Goal: Transaction & Acquisition: Purchase product/service

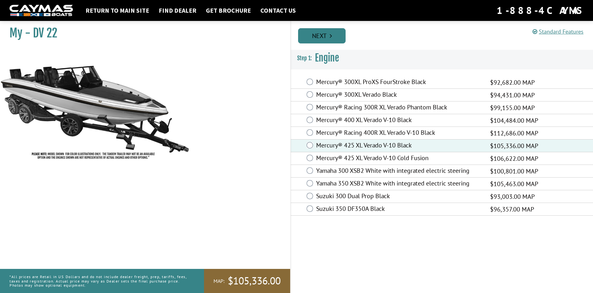
click at [319, 33] on link "Next" at bounding box center [322, 35] width 48 height 15
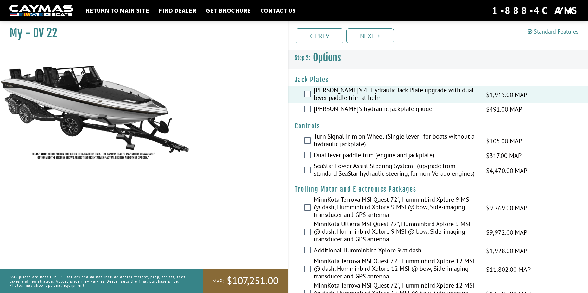
click at [309, 104] on div "[PERSON_NAME]'s hydraulic jackplate gauge $491.00 MAP $580.00 MSRP" at bounding box center [439, 109] width 300 height 13
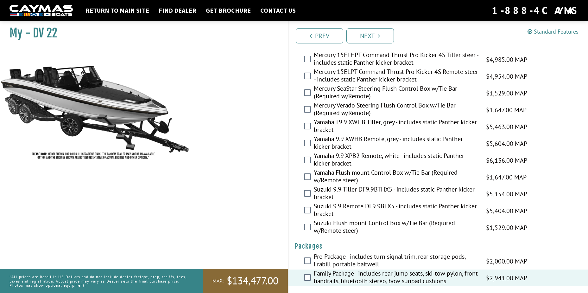
scroll to position [1531, 0]
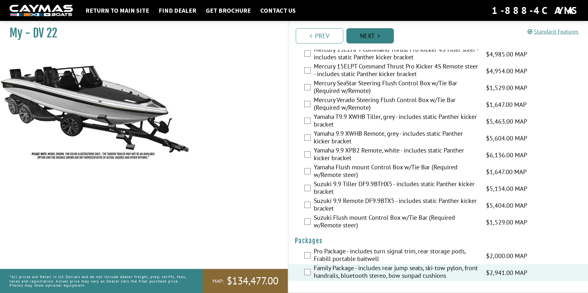
click at [357, 33] on link "Next" at bounding box center [371, 35] width 48 height 15
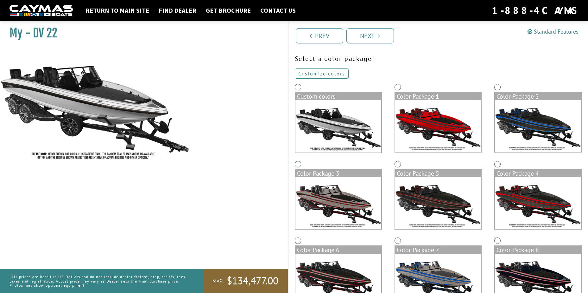
scroll to position [0, 0]
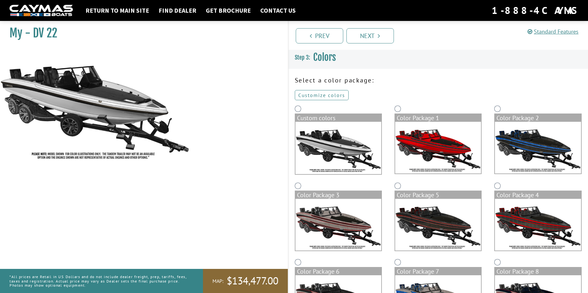
click at [333, 92] on link "Customize colors" at bounding box center [322, 95] width 54 height 10
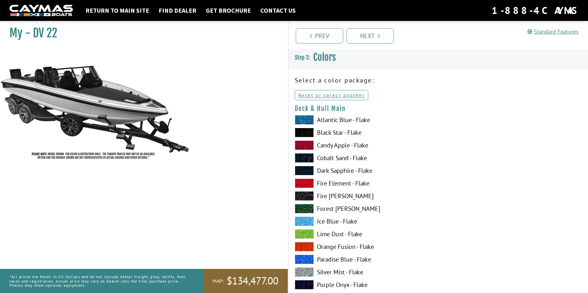
click at [309, 119] on span at bounding box center [304, 120] width 19 height 10
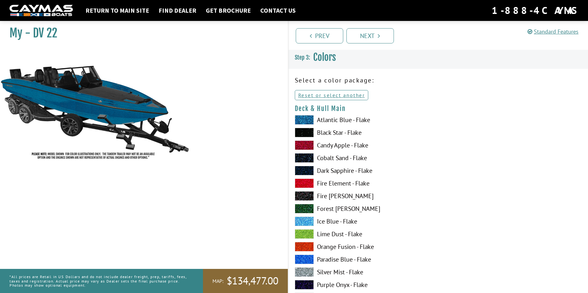
click at [309, 119] on span at bounding box center [304, 120] width 19 height 10
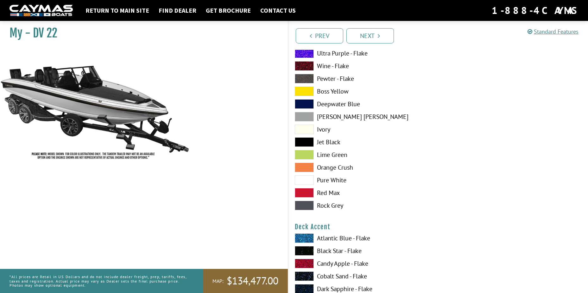
scroll to position [285, 0]
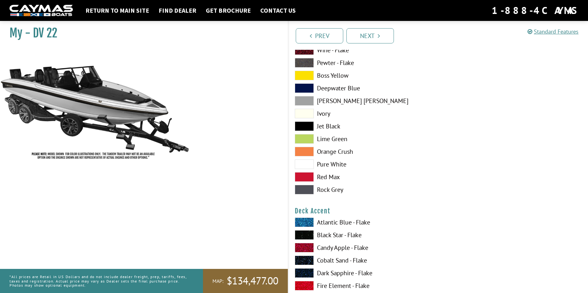
click at [309, 177] on span at bounding box center [304, 177] width 19 height 10
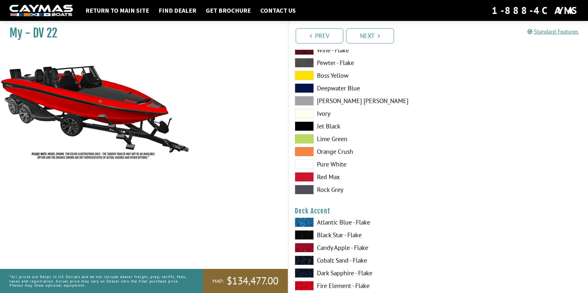
click at [312, 222] on span at bounding box center [304, 222] width 19 height 10
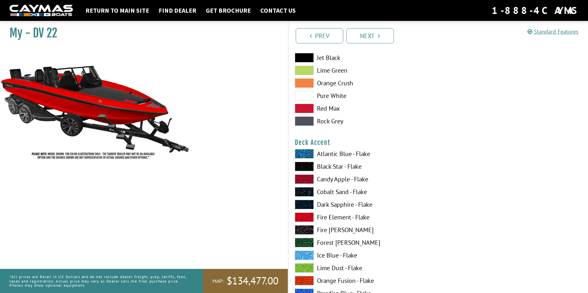
scroll to position [412, 0]
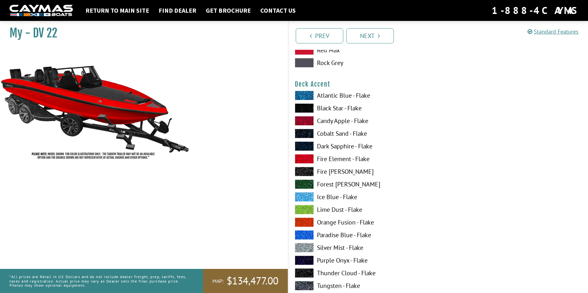
click at [303, 107] on span at bounding box center [304, 108] width 19 height 10
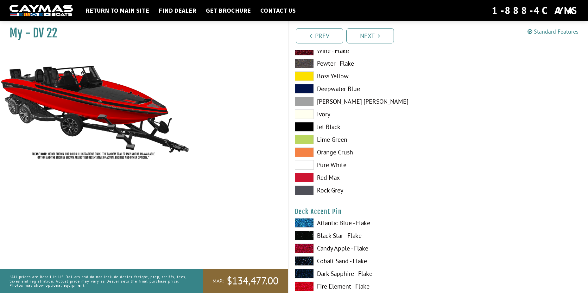
scroll to position [697, 0]
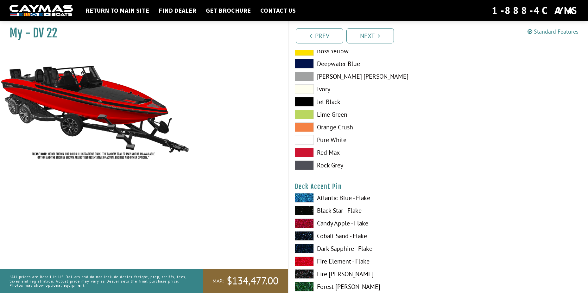
click at [307, 198] on span at bounding box center [304, 198] width 19 height 10
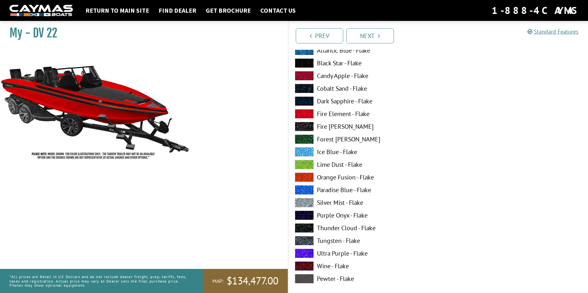
scroll to position [856, 0]
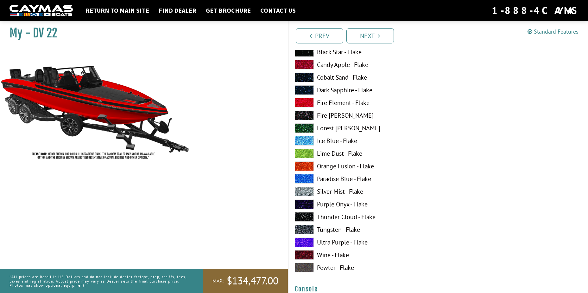
click at [307, 226] on span at bounding box center [304, 230] width 19 height 10
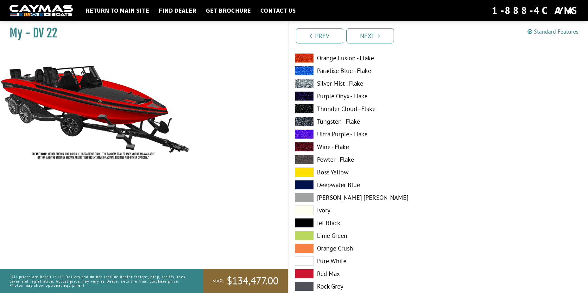
scroll to position [1236, 0]
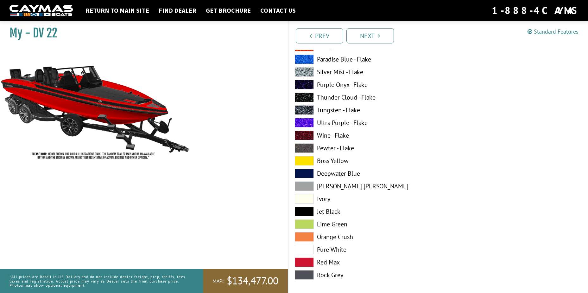
click at [310, 260] on span at bounding box center [304, 262] width 19 height 10
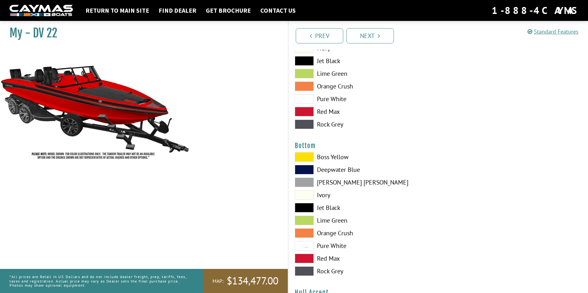
scroll to position [1426, 0]
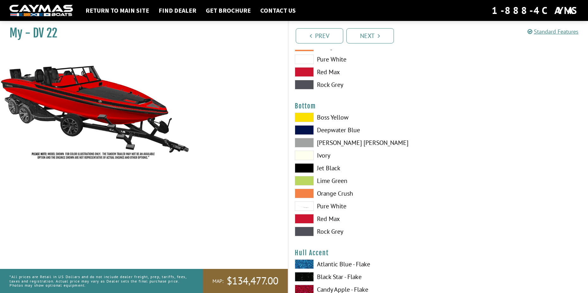
click at [301, 171] on span at bounding box center [304, 168] width 19 height 10
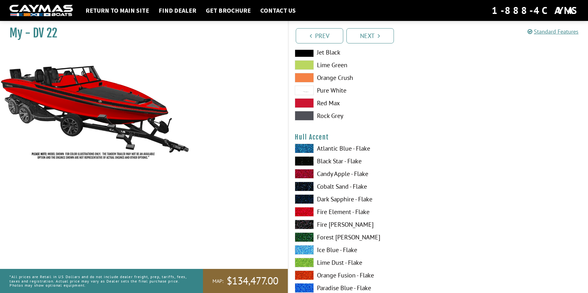
scroll to position [1553, 0]
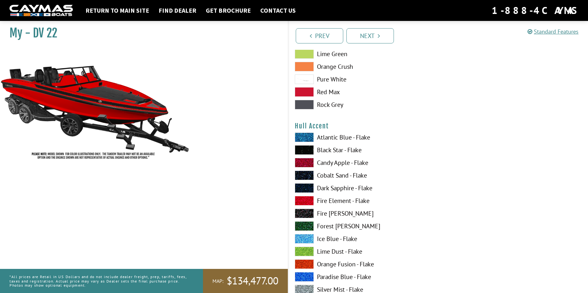
click at [301, 171] on span at bounding box center [304, 175] width 19 height 10
click at [301, 173] on span at bounding box center [304, 175] width 19 height 10
click at [305, 148] on span at bounding box center [304, 150] width 19 height 10
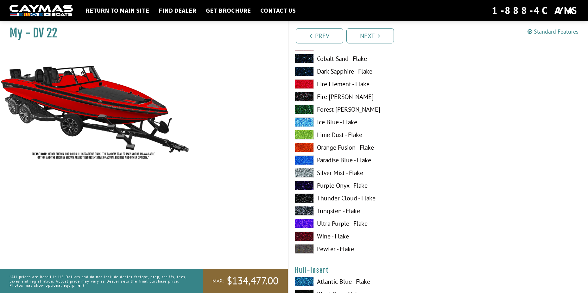
scroll to position [2060, 0]
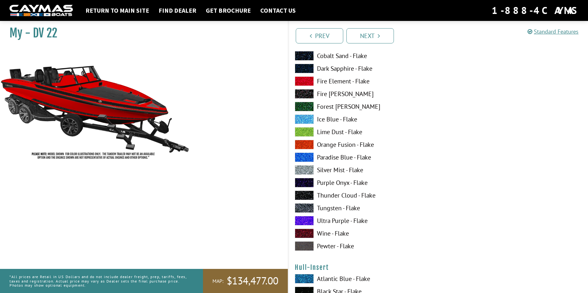
click at [309, 208] on span at bounding box center [304, 208] width 19 height 10
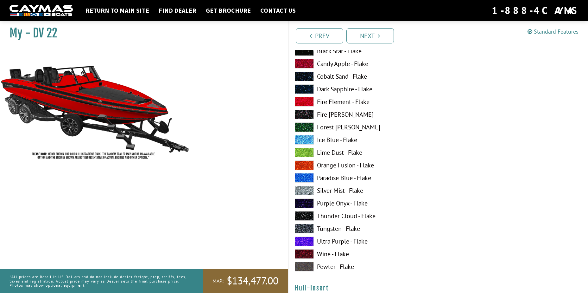
scroll to position [2028, 0]
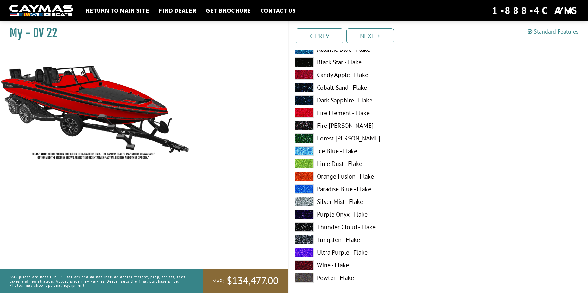
click at [306, 188] on span at bounding box center [304, 189] width 19 height 10
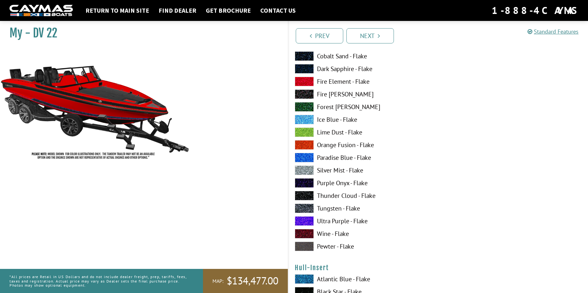
scroll to position [2060, 0]
click at [305, 206] on span at bounding box center [304, 208] width 19 height 10
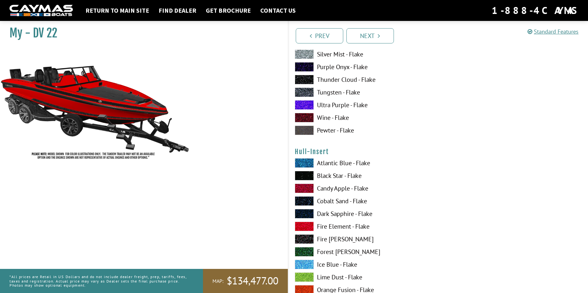
scroll to position [2187, 0]
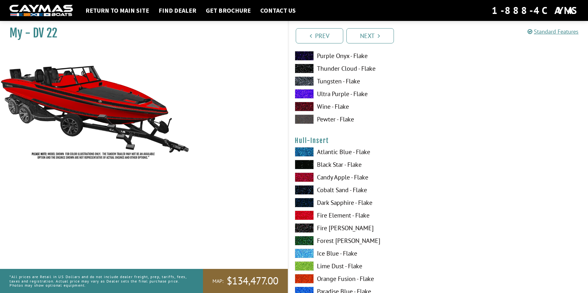
click at [305, 150] on span at bounding box center [304, 152] width 19 height 10
click at [304, 162] on span at bounding box center [304, 165] width 19 height 10
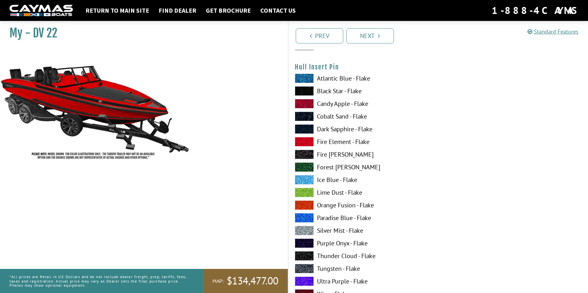
scroll to position [2662, 0]
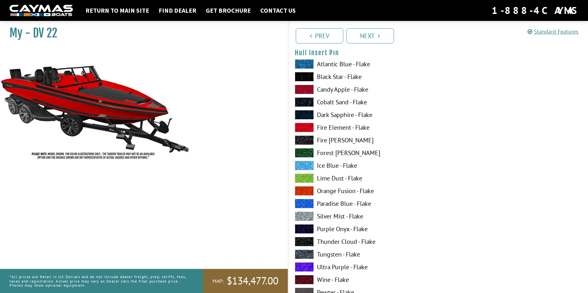
click at [305, 254] on span at bounding box center [304, 254] width 19 height 10
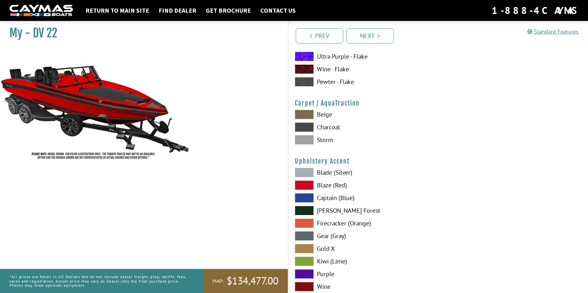
scroll to position [2884, 0]
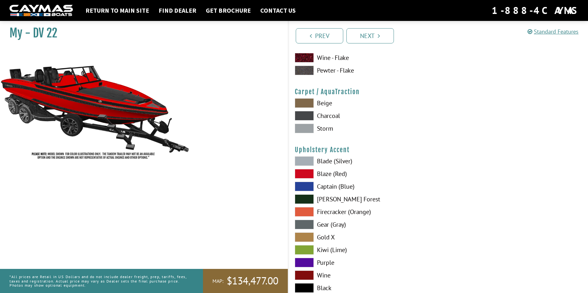
click at [306, 101] on span at bounding box center [304, 103] width 19 height 10
click at [306, 113] on span at bounding box center [304, 116] width 19 height 10
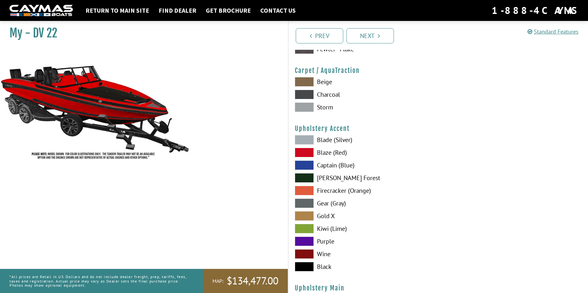
scroll to position [2915, 0]
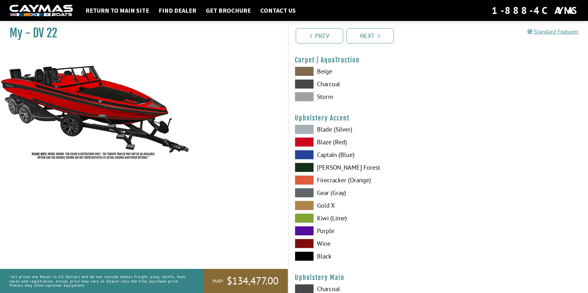
click at [310, 140] on span at bounding box center [304, 142] width 19 height 10
click at [301, 254] on span at bounding box center [304, 256] width 19 height 10
click at [306, 141] on span at bounding box center [304, 142] width 19 height 10
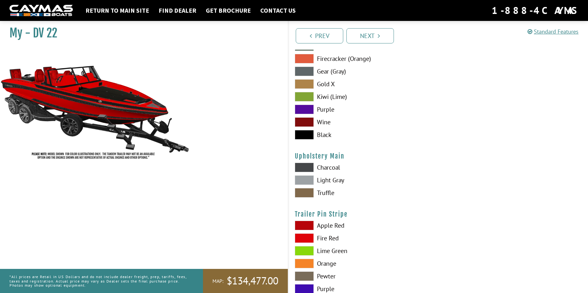
scroll to position [3042, 0]
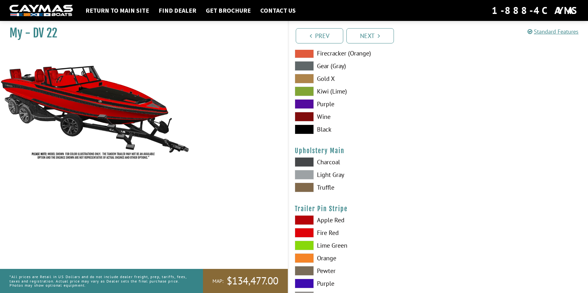
click at [305, 162] on span at bounding box center [304, 162] width 19 height 10
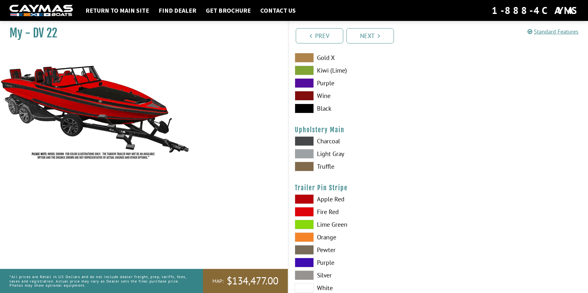
scroll to position [3106, 0]
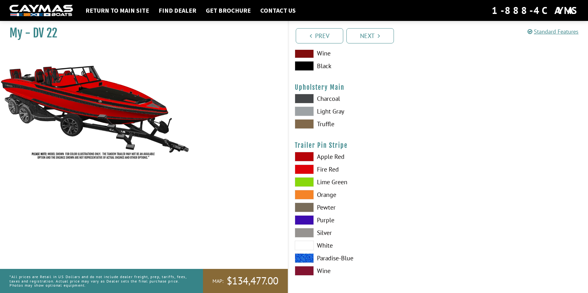
click at [311, 167] on span at bounding box center [304, 169] width 19 height 10
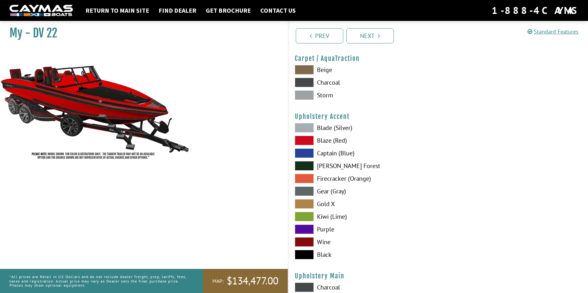
scroll to position [2917, 0]
click at [305, 140] on span at bounding box center [304, 141] width 19 height 10
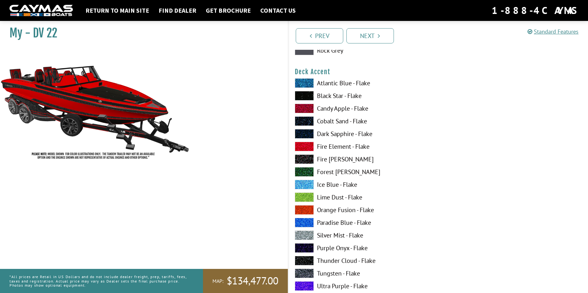
scroll to position [413, 0]
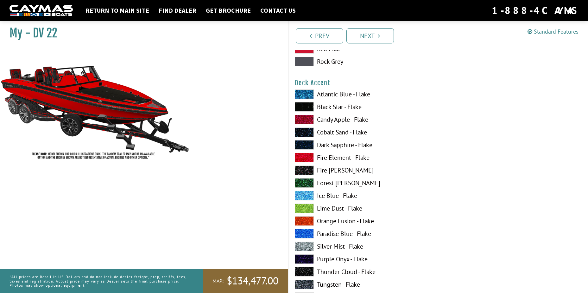
click at [304, 156] on span at bounding box center [304, 158] width 19 height 10
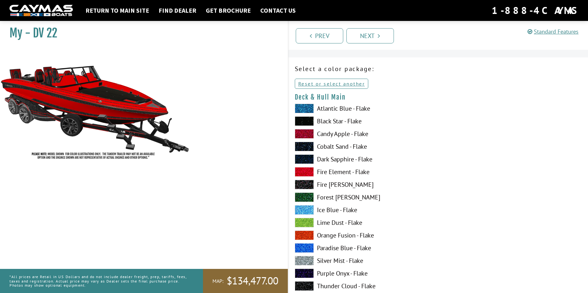
scroll to position [32, 0]
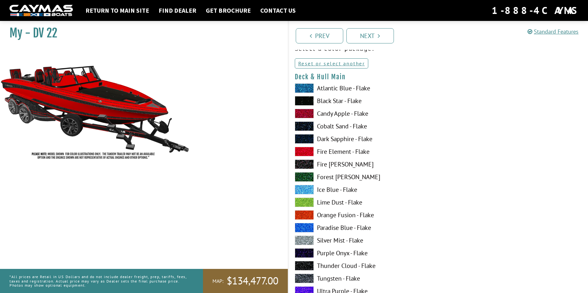
click at [300, 112] on span at bounding box center [304, 114] width 19 height 10
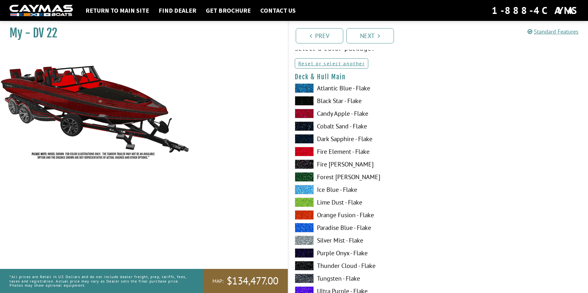
click at [300, 112] on span at bounding box center [304, 114] width 19 height 10
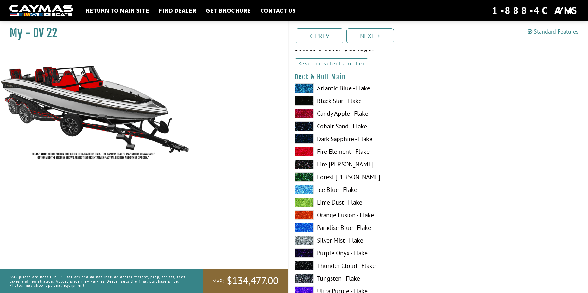
click at [305, 163] on span at bounding box center [304, 164] width 19 height 10
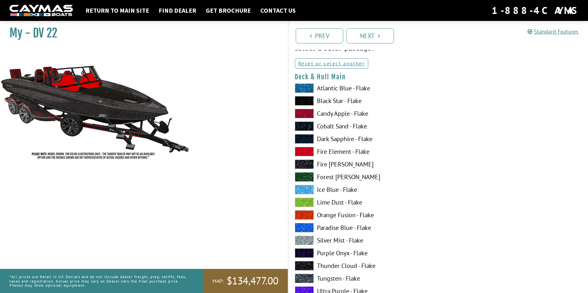
click at [306, 174] on span at bounding box center [304, 177] width 19 height 10
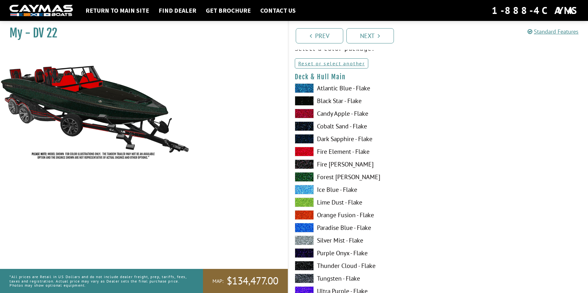
click at [306, 189] on span at bounding box center [304, 190] width 19 height 10
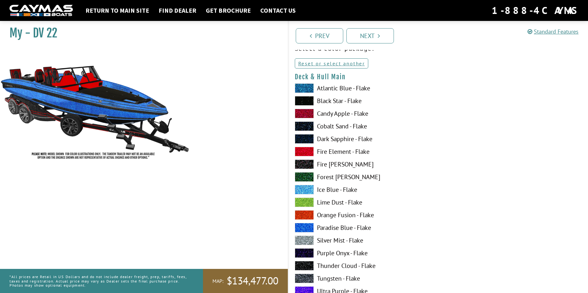
click at [305, 226] on span at bounding box center [304, 228] width 19 height 10
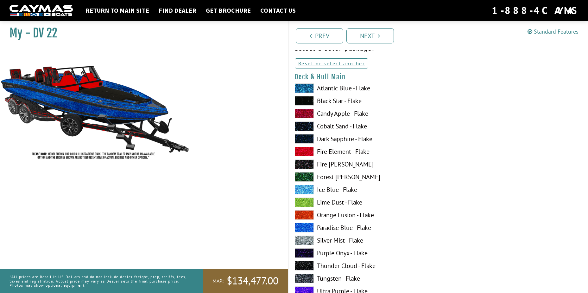
click at [306, 239] on span at bounding box center [304, 240] width 19 height 10
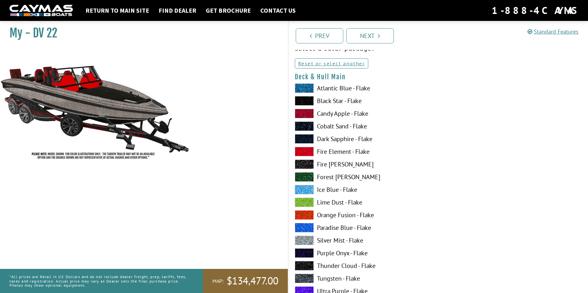
scroll to position [63, 0]
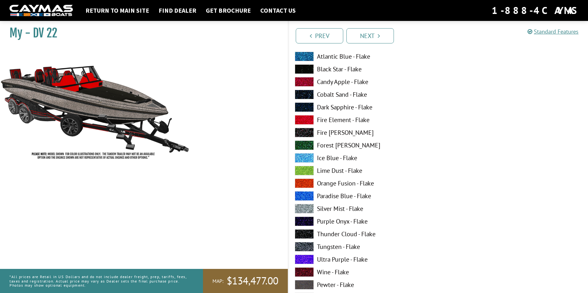
click at [302, 270] on span at bounding box center [304, 272] width 19 height 10
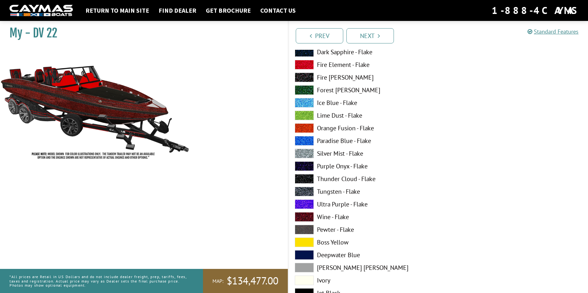
scroll to position [127, 0]
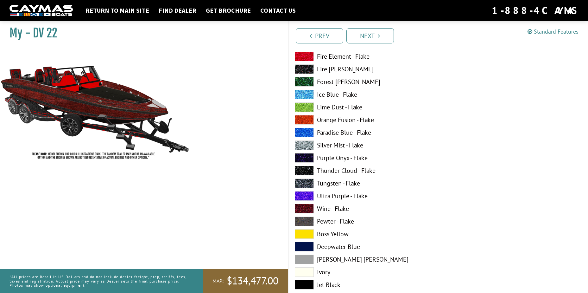
click at [303, 235] on span at bounding box center [304, 234] width 19 height 10
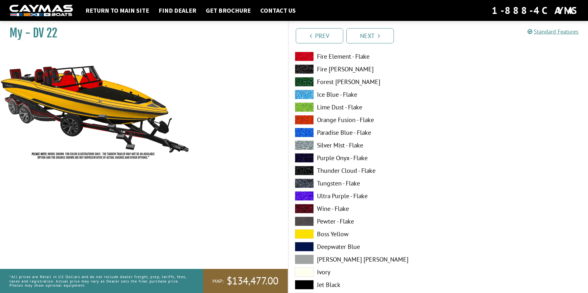
scroll to position [158, 0]
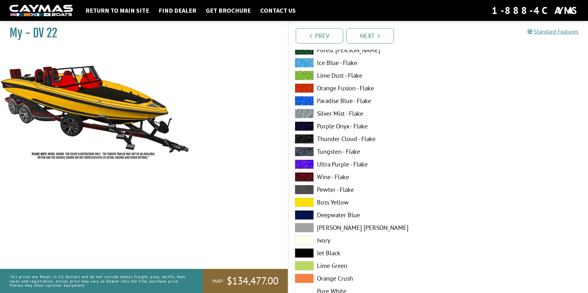
click at [304, 213] on span at bounding box center [304, 215] width 19 height 10
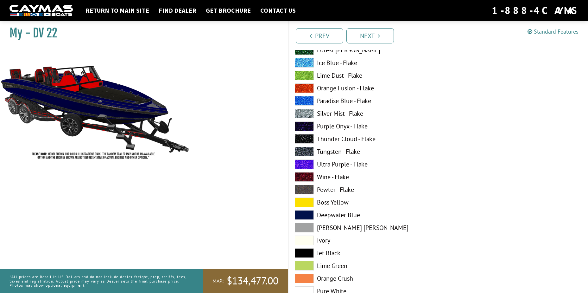
click at [305, 227] on span at bounding box center [304, 228] width 19 height 10
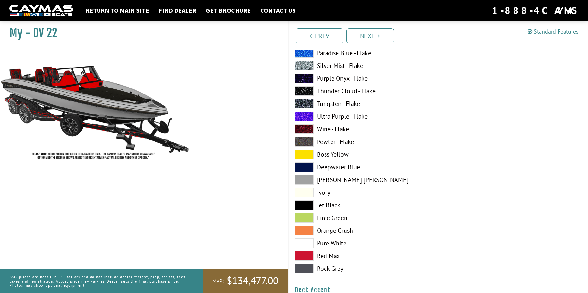
scroll to position [222, 0]
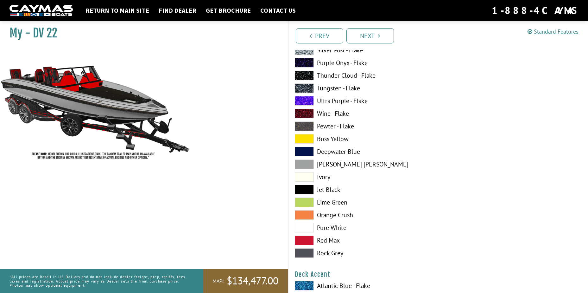
click at [304, 176] on span at bounding box center [304, 177] width 19 height 10
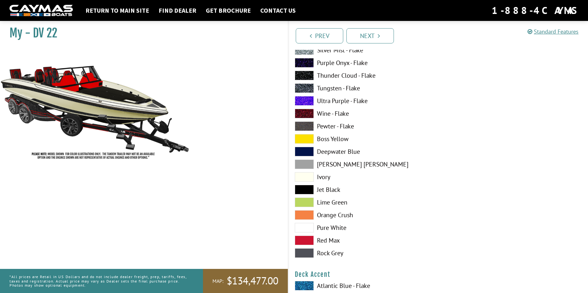
click at [303, 198] on span at bounding box center [304, 202] width 19 height 10
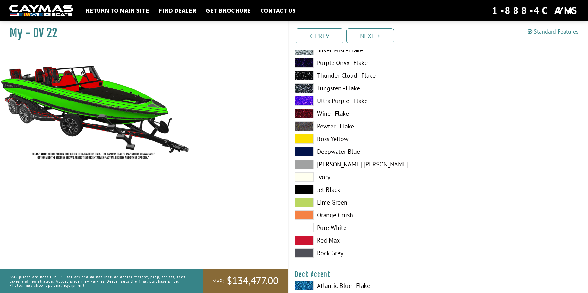
click at [302, 213] on span at bounding box center [304, 215] width 19 height 10
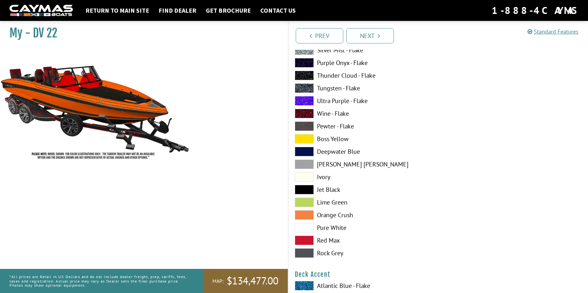
click at [303, 225] on span at bounding box center [304, 228] width 19 height 10
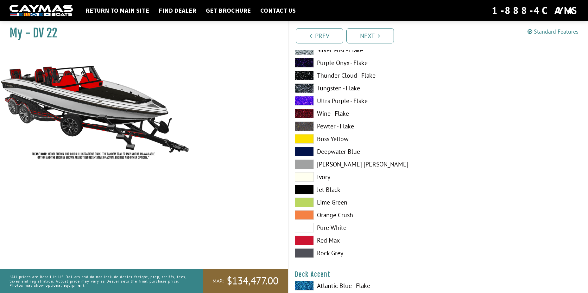
click at [304, 237] on span at bounding box center [304, 240] width 19 height 10
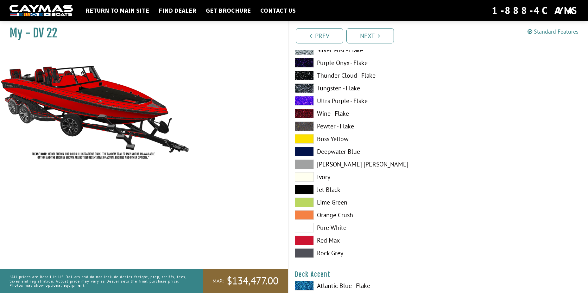
click at [306, 250] on span at bounding box center [304, 253] width 19 height 10
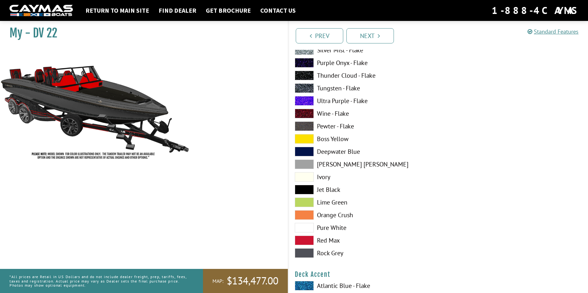
click at [307, 226] on span at bounding box center [304, 228] width 19 height 10
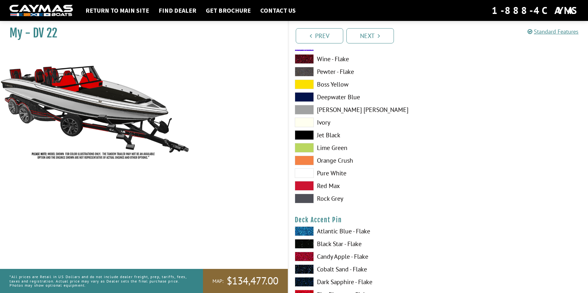
scroll to position [665, 0]
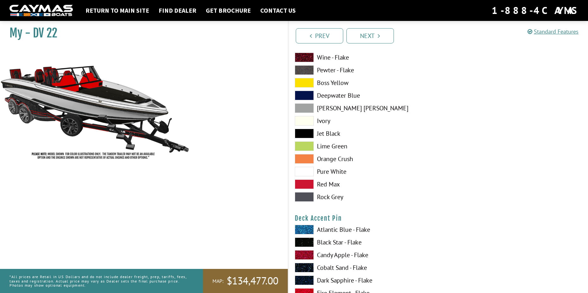
click at [310, 184] on span at bounding box center [304, 184] width 19 height 10
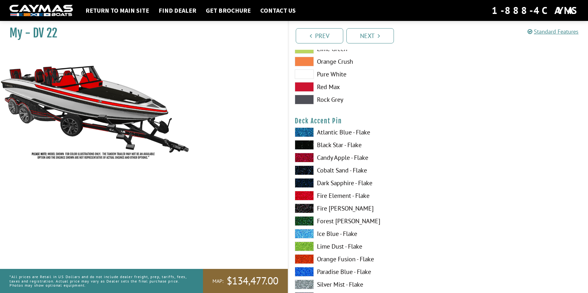
scroll to position [792, 0]
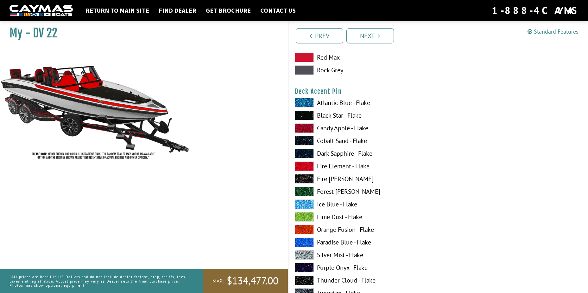
click at [305, 113] on span at bounding box center [304, 116] width 19 height 10
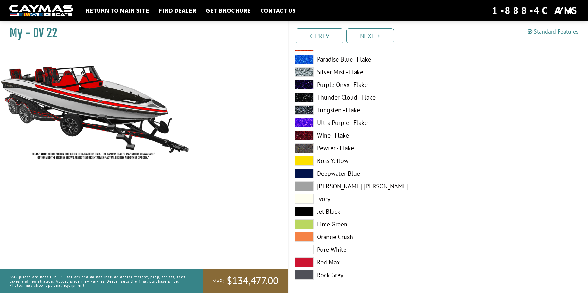
scroll to position [1268, 0]
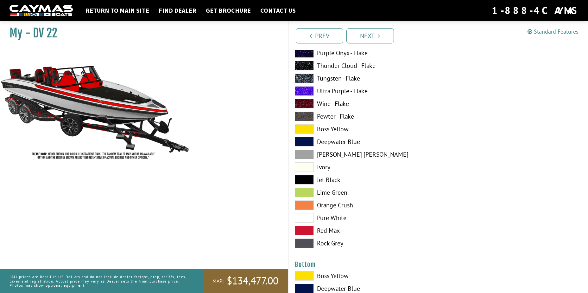
click at [308, 217] on span at bounding box center [304, 218] width 19 height 10
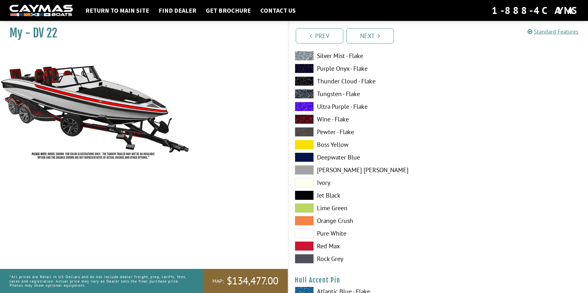
scroll to position [1806, 0]
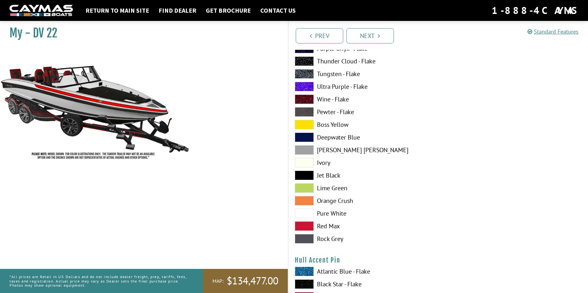
click at [307, 223] on span at bounding box center [304, 226] width 19 height 10
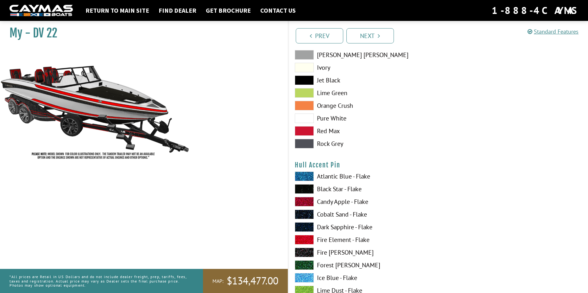
scroll to position [1933, 0]
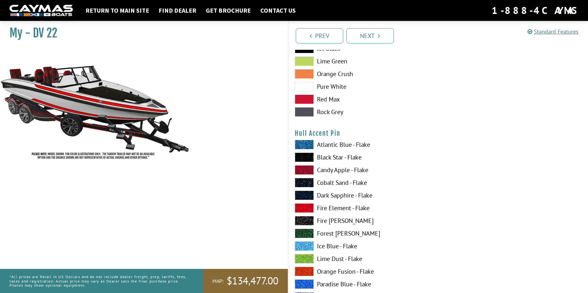
click at [335, 158] on label "Black Star - Flake" at bounding box center [363, 157] width 137 height 10
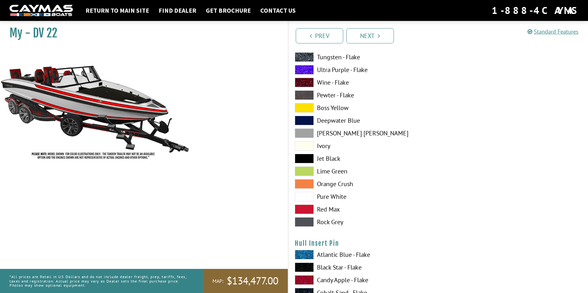
scroll to position [2472, 0]
click at [313, 207] on span at bounding box center [304, 209] width 19 height 10
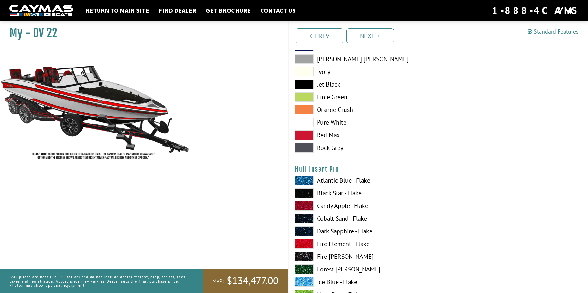
scroll to position [2567, 0]
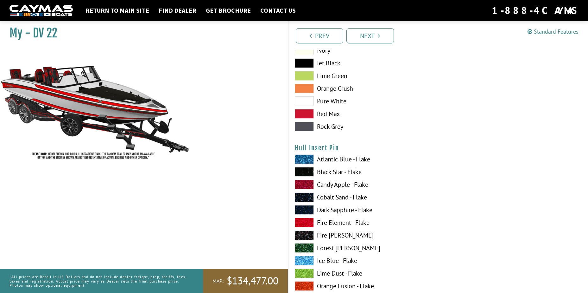
click at [309, 172] on span at bounding box center [304, 172] width 19 height 10
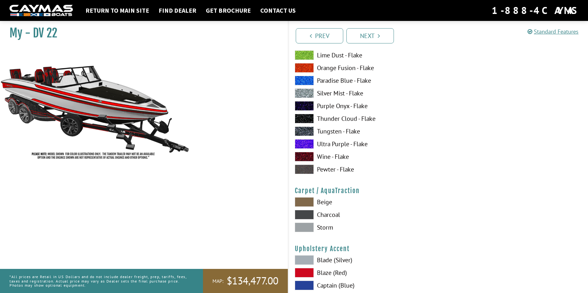
scroll to position [2789, 0]
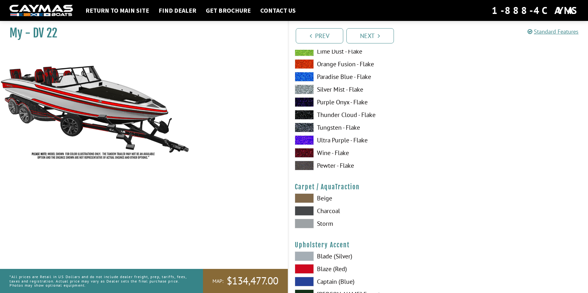
click at [307, 198] on span at bounding box center [304, 198] width 19 height 10
click at [308, 209] on span at bounding box center [304, 211] width 19 height 10
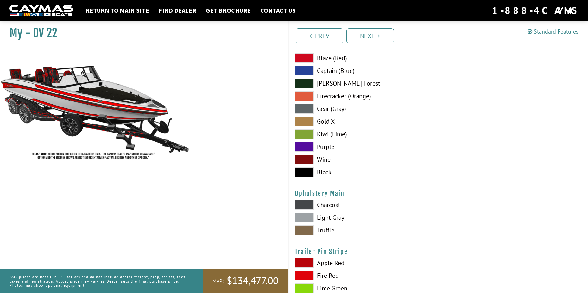
scroll to position [3011, 0]
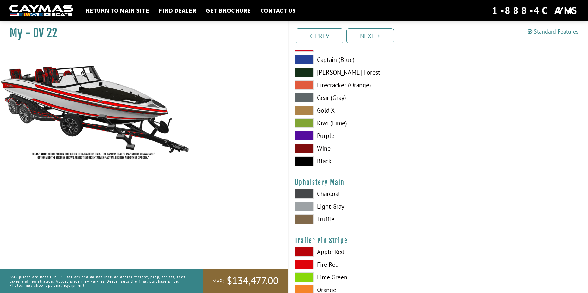
click at [306, 195] on span at bounding box center [304, 194] width 19 height 10
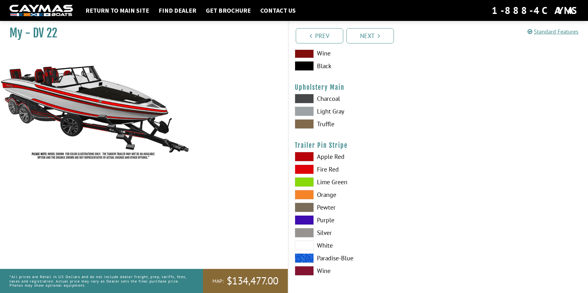
scroll to position [3107, 0]
